Goal: Register for event/course

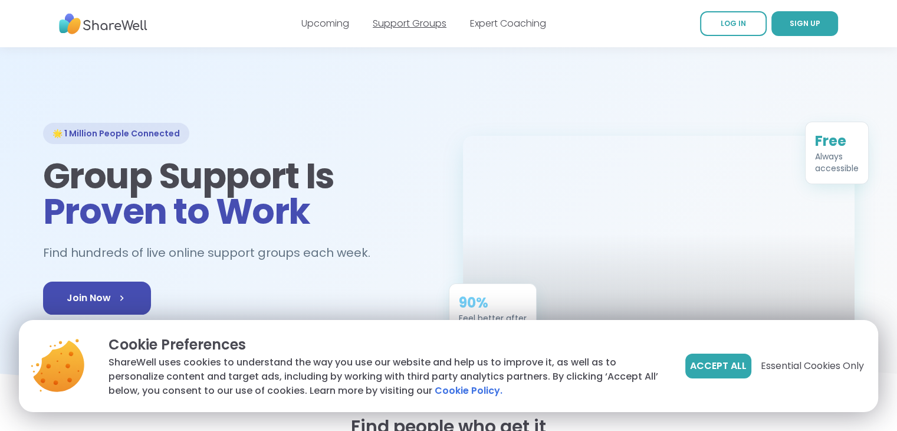
click at [420, 24] on link "Support Groups" at bounding box center [410, 24] width 74 height 14
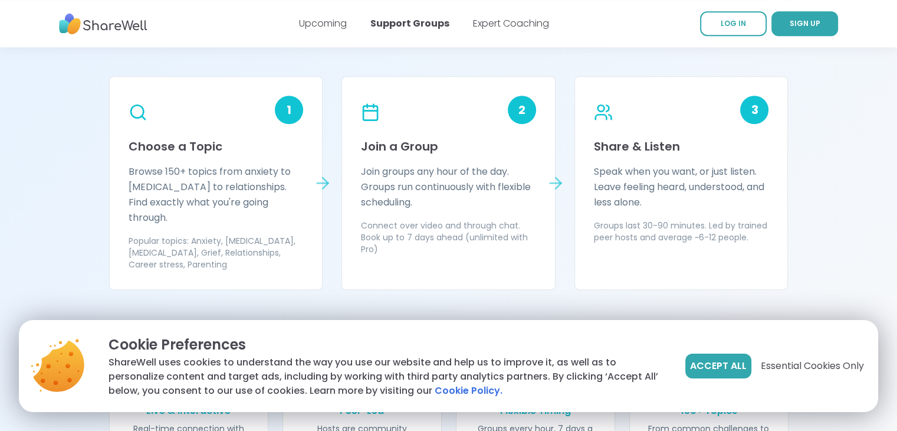
scroll to position [1010, 0]
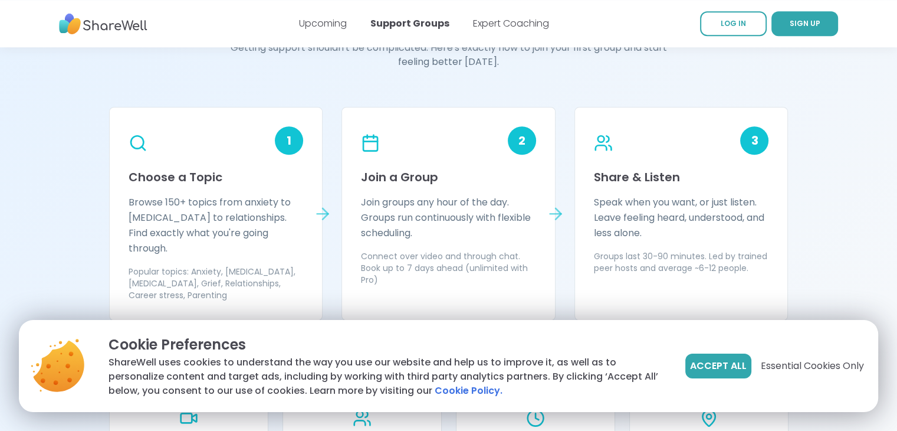
click at [550, 204] on icon at bounding box center [555, 213] width 19 height 19
click at [554, 214] on icon at bounding box center [555, 214] width 11 height 0
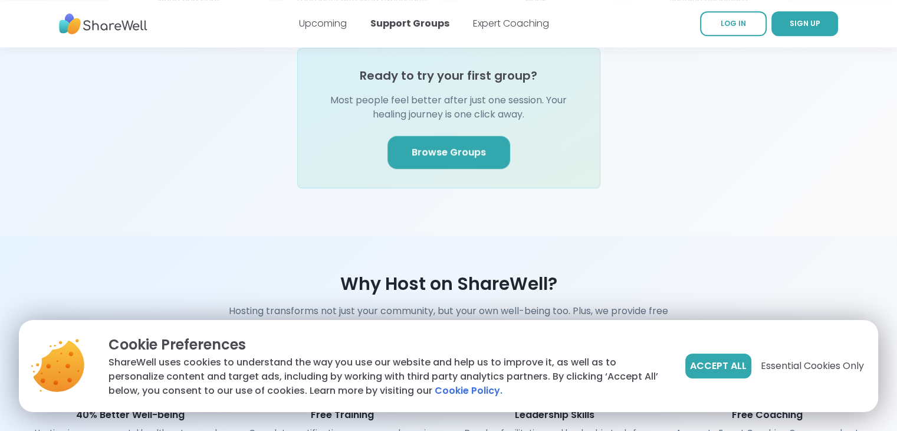
scroll to position [1423, 0]
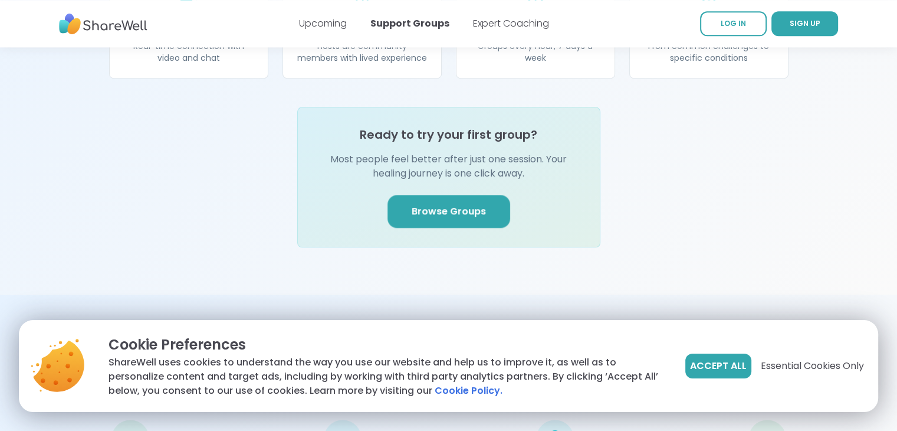
click at [451, 204] on span "Browse Groups" at bounding box center [449, 211] width 74 height 14
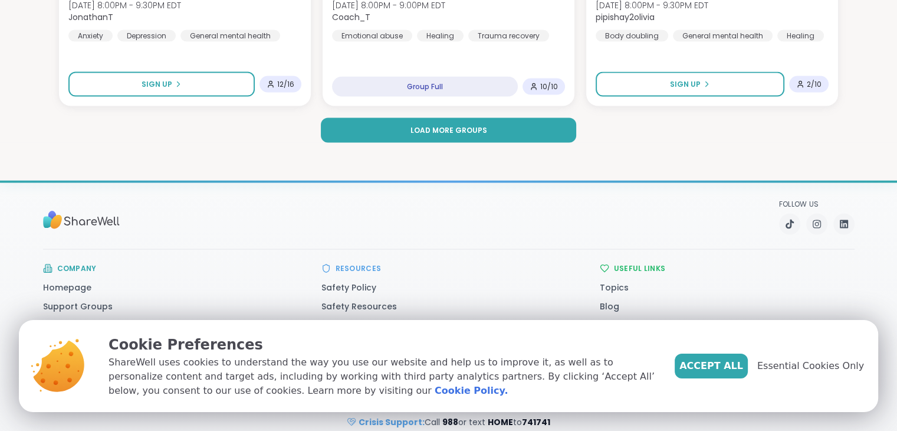
scroll to position [2451, 0]
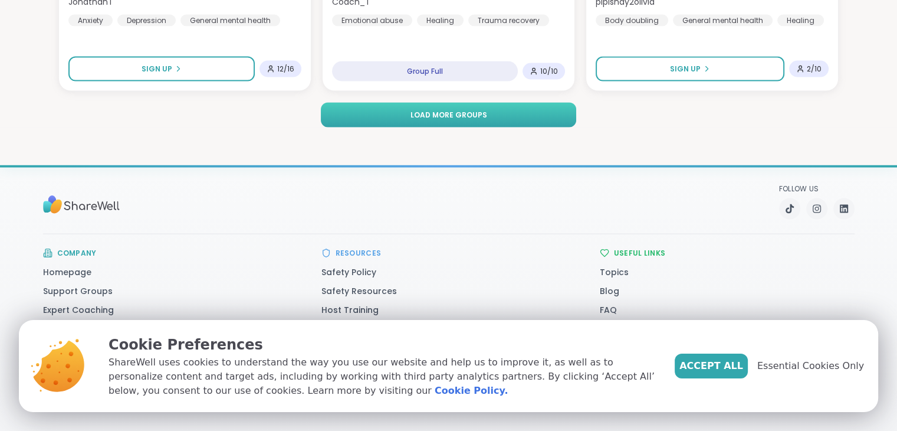
click at [476, 112] on span "Load more groups" at bounding box center [448, 115] width 77 height 11
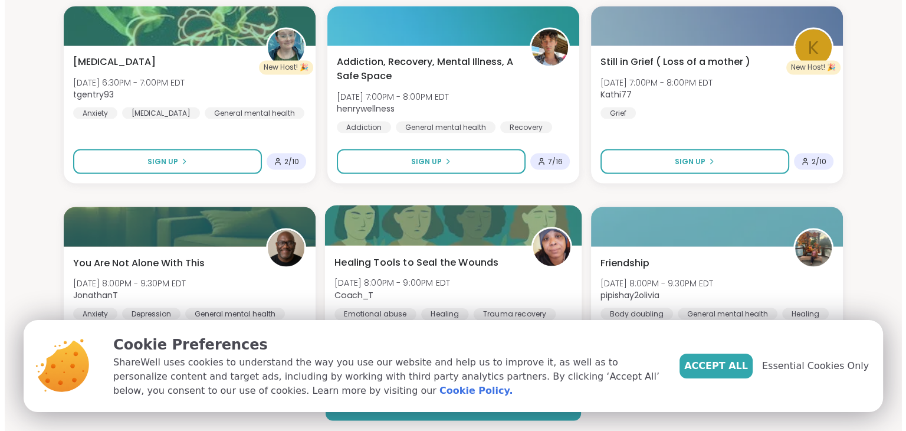
scroll to position [2156, 0]
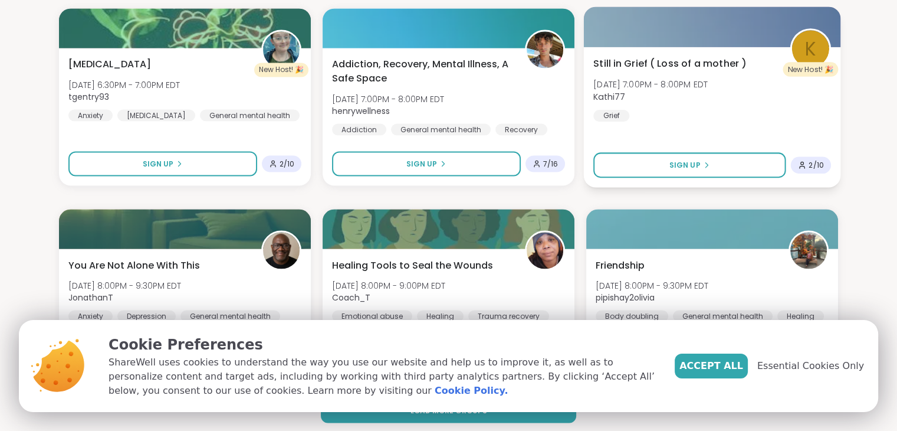
click at [655, 67] on span "Still in Grief ( Loss of a mother )" at bounding box center [670, 64] width 153 height 14
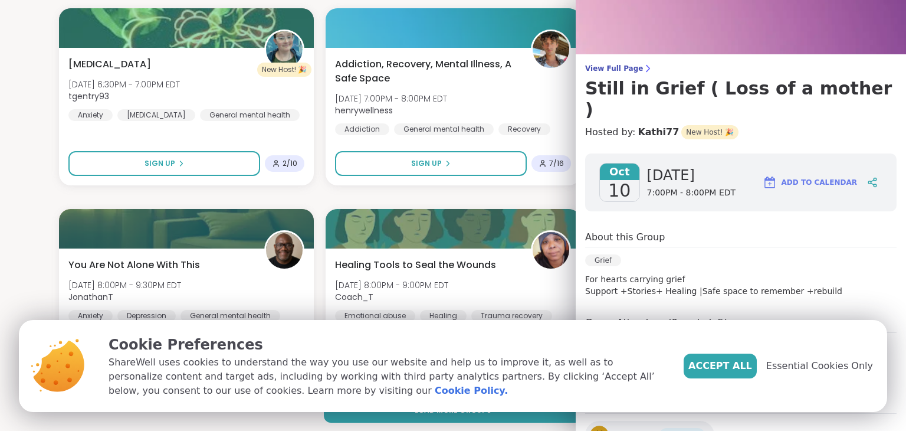
scroll to position [81, 0]
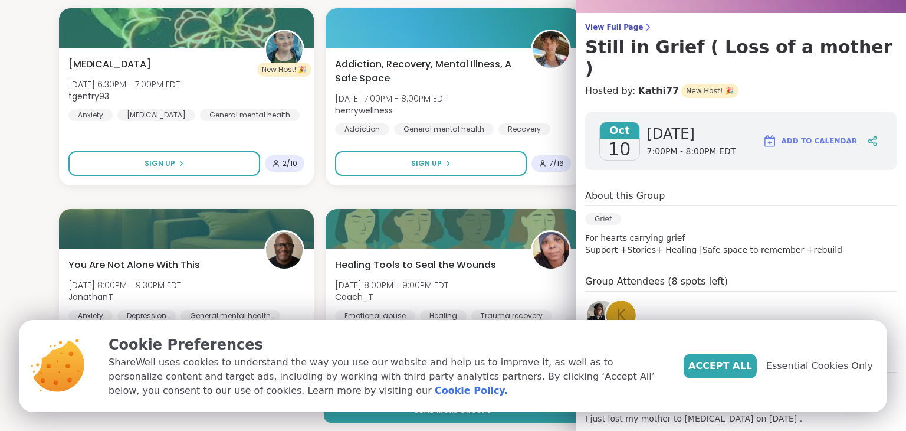
click at [772, 189] on div "About this Group" at bounding box center [741, 197] width 312 height 17
click at [828, 369] on span "Essential Cookies Only" at bounding box center [819, 366] width 107 height 14
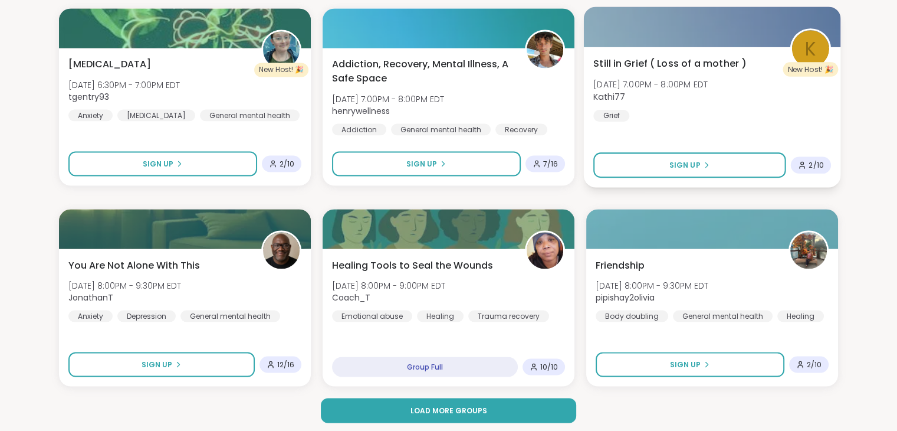
click at [682, 64] on span "Still in Grief ( Loss of a mother )" at bounding box center [670, 64] width 153 height 14
